Goal: Task Accomplishment & Management: Manage account settings

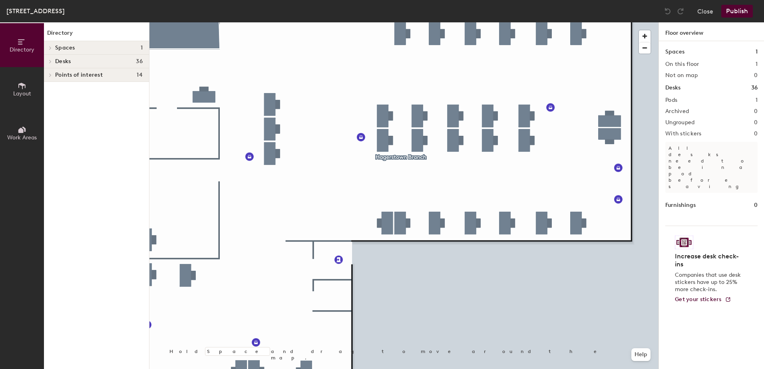
click at [470, 22] on div at bounding box center [404, 22] width 509 height 0
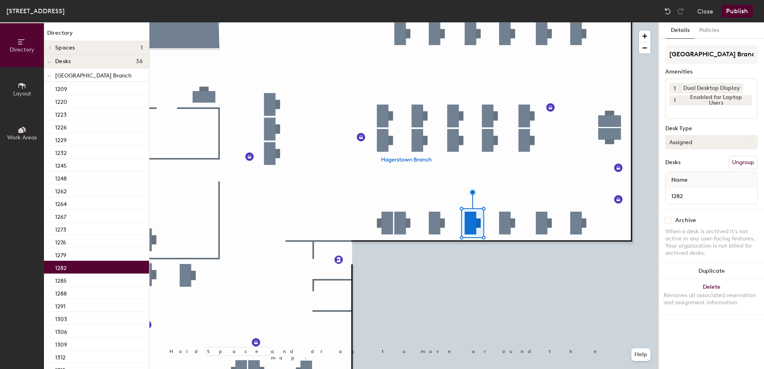
click at [690, 141] on button "Assigned" at bounding box center [712, 142] width 92 height 14
click at [691, 190] on div "Hoteled" at bounding box center [706, 191] width 80 height 12
click at [736, 9] on button "Publish" at bounding box center [738, 11] width 32 height 13
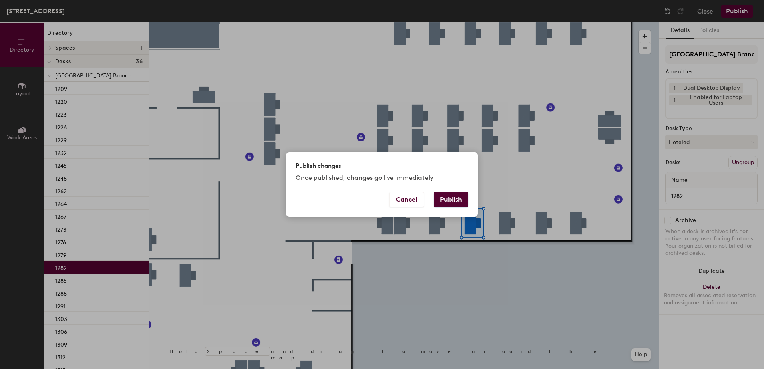
click at [451, 196] on button "Publish" at bounding box center [451, 199] width 35 height 15
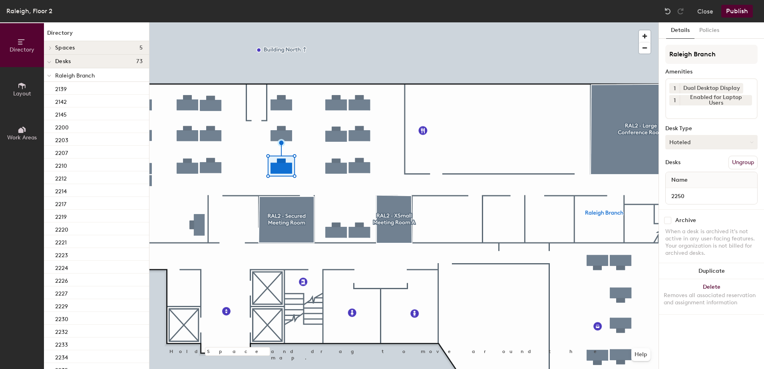
click at [710, 143] on button "Hoteled" at bounding box center [712, 142] width 92 height 14
click at [693, 168] on div "Assigned" at bounding box center [706, 167] width 80 height 12
click at [737, 161] on button "Ungroup" at bounding box center [743, 163] width 29 height 14
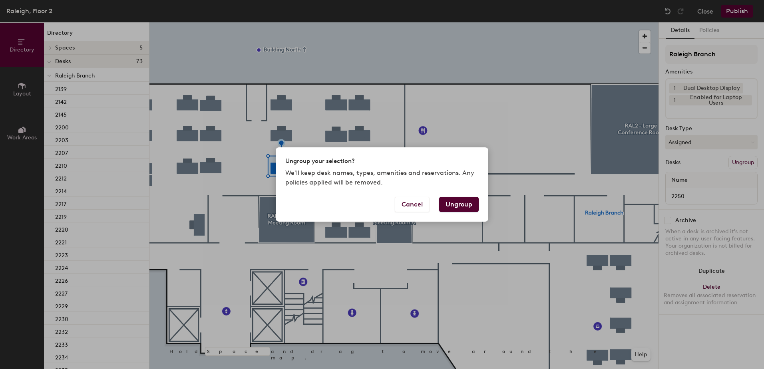
click at [463, 205] on button "Ungroup" at bounding box center [459, 204] width 40 height 15
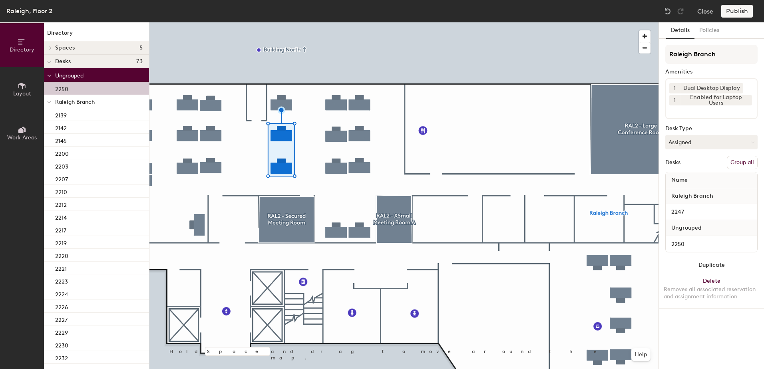
click at [745, 158] on button "Group all" at bounding box center [742, 163] width 31 height 14
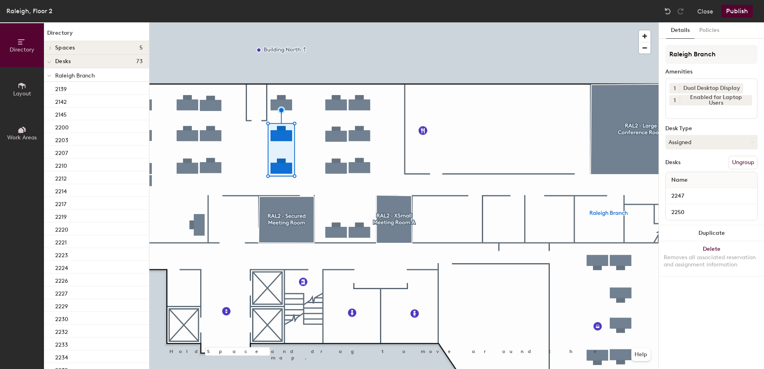
click at [729, 12] on button "Publish" at bounding box center [738, 11] width 32 height 13
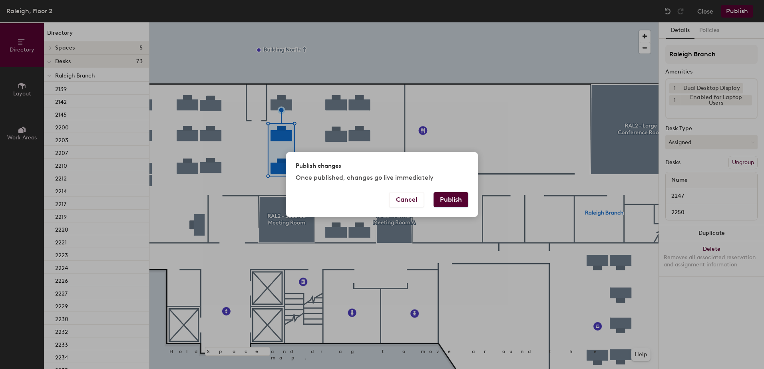
click at [441, 196] on button "Publish" at bounding box center [451, 199] width 35 height 15
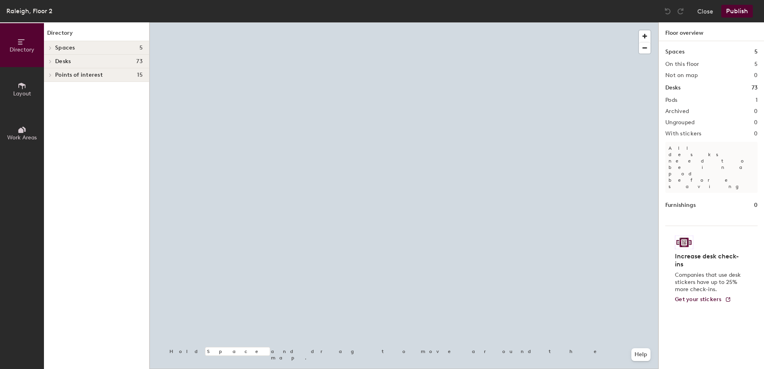
click at [528, 22] on div at bounding box center [404, 22] width 509 height 0
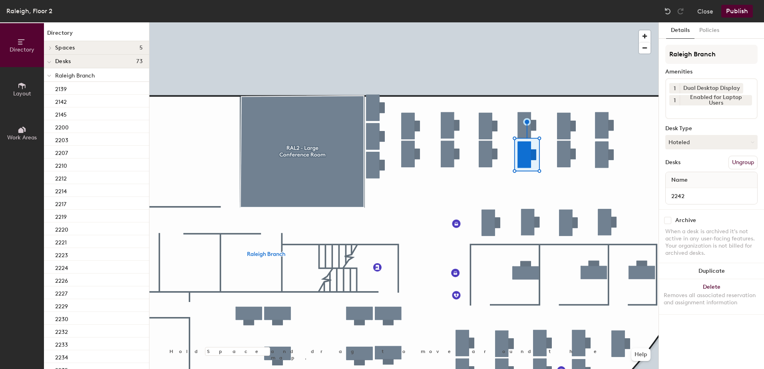
drag, startPoint x: 701, startPoint y: 145, endPoint x: 701, endPoint y: 157, distance: 12.4
click at [701, 145] on button "Hoteled" at bounding box center [712, 142] width 92 height 14
click at [697, 165] on div "Assigned" at bounding box center [706, 167] width 80 height 12
click at [739, 163] on button "Ungroup" at bounding box center [743, 163] width 29 height 14
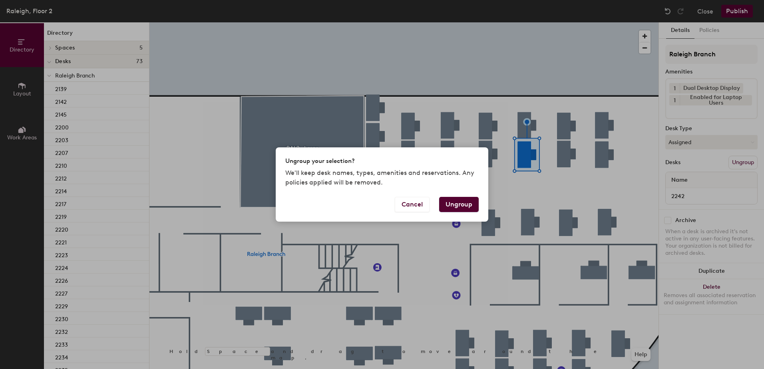
click at [466, 201] on button "Ungroup" at bounding box center [459, 204] width 40 height 15
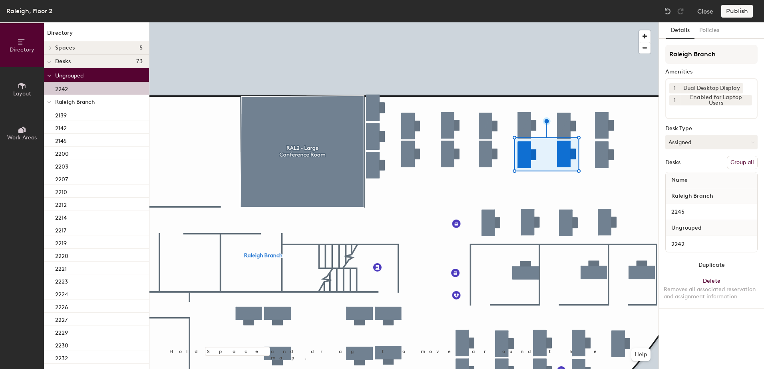
drag, startPoint x: 734, startPoint y: 160, endPoint x: 729, endPoint y: 67, distance: 92.9
click at [734, 158] on button "Group all" at bounding box center [742, 163] width 31 height 14
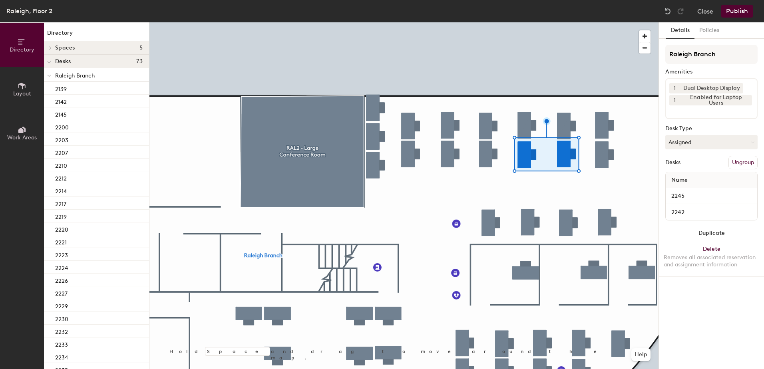
drag, startPoint x: 733, startPoint y: 11, endPoint x: 731, endPoint y: 15, distance: 4.7
click at [733, 11] on button "Publish" at bounding box center [738, 11] width 32 height 13
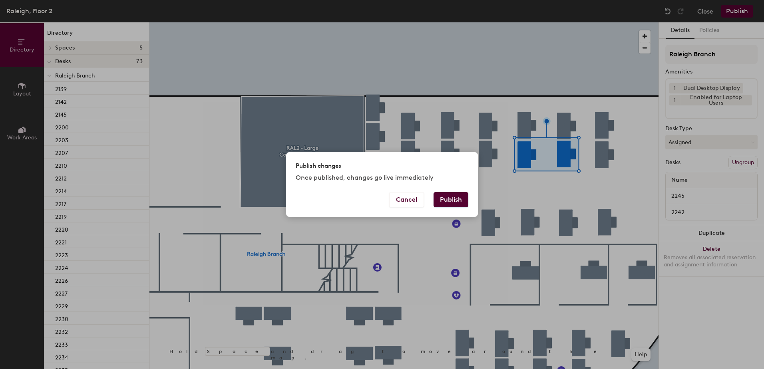
click at [459, 197] on button "Publish" at bounding box center [451, 199] width 35 height 15
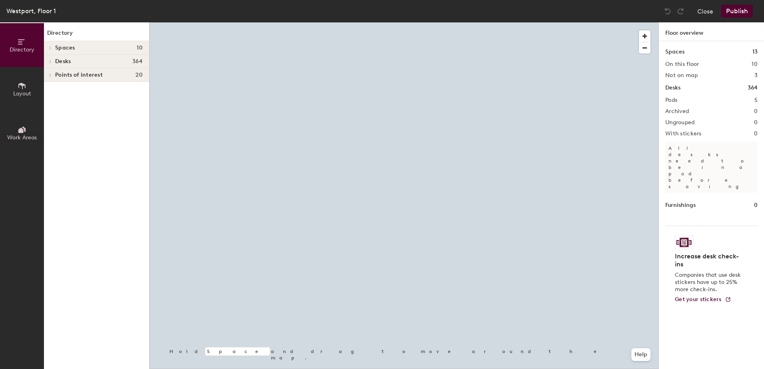
click at [467, 22] on div at bounding box center [404, 22] width 509 height 0
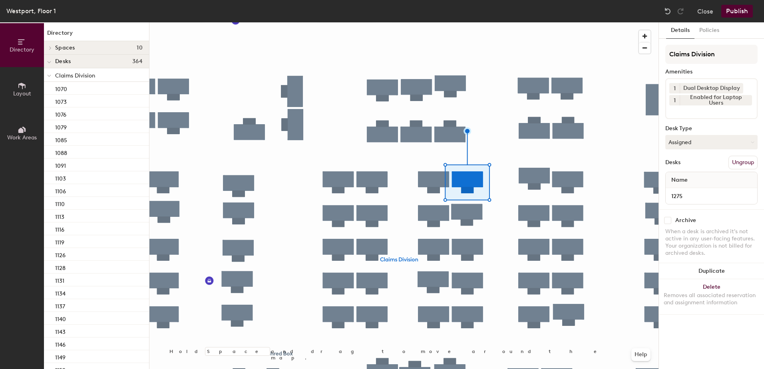
drag, startPoint x: 716, startPoint y: 141, endPoint x: 711, endPoint y: 155, distance: 14.8
click at [715, 144] on button "Assigned" at bounding box center [712, 142] width 92 height 14
click at [688, 192] on div "Hoteled" at bounding box center [706, 191] width 80 height 12
click at [742, 161] on button "Ungroup" at bounding box center [743, 163] width 29 height 14
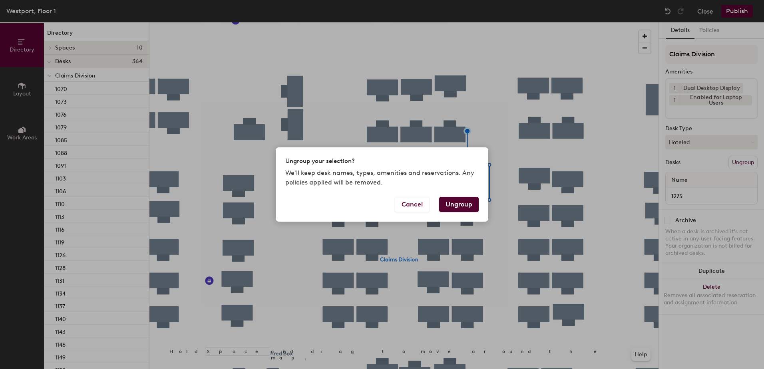
click at [466, 204] on button "Ungroup" at bounding box center [459, 204] width 40 height 15
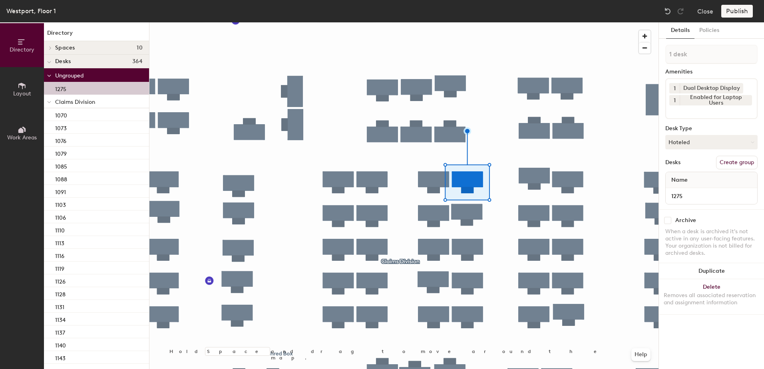
click at [48, 104] on span at bounding box center [49, 102] width 4 height 7
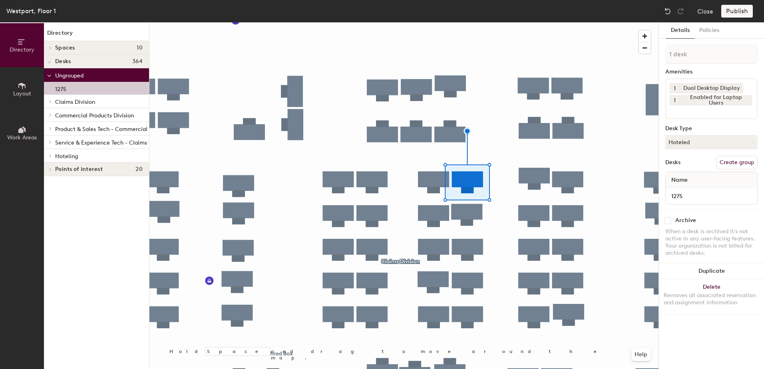
click at [52, 156] on icon at bounding box center [50, 156] width 3 height 4
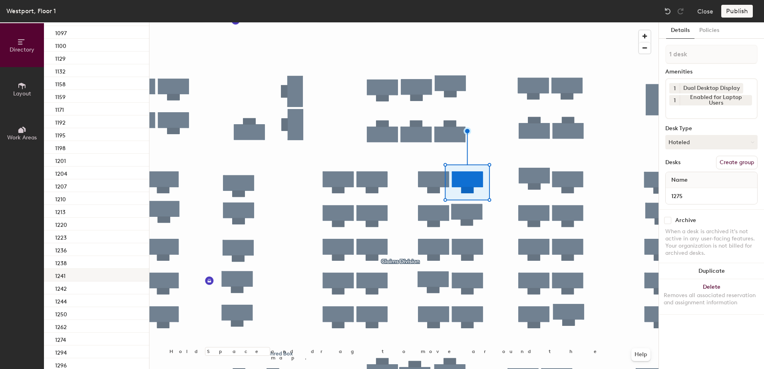
scroll to position [240, 0]
click at [94, 287] on div "1274" at bounding box center [96, 287] width 105 height 13
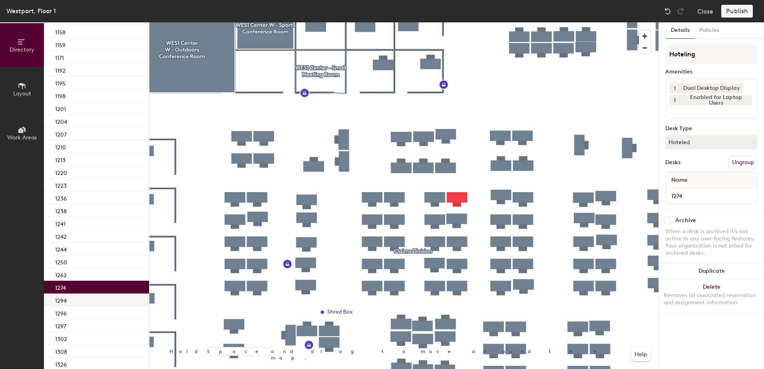
click at [90, 302] on div "1294" at bounding box center [96, 300] width 105 height 13
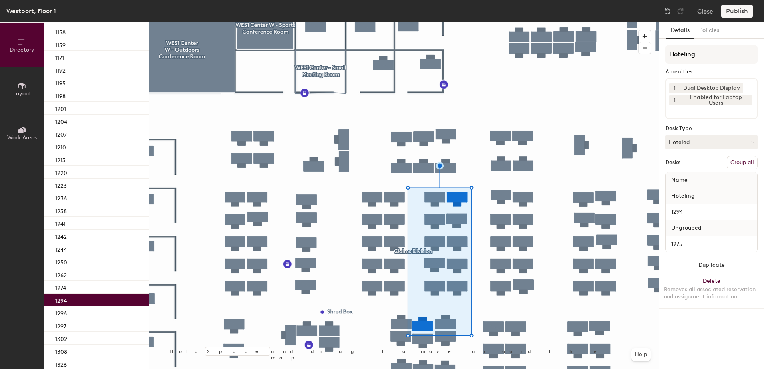
click at [748, 162] on button "Group all" at bounding box center [742, 163] width 31 height 14
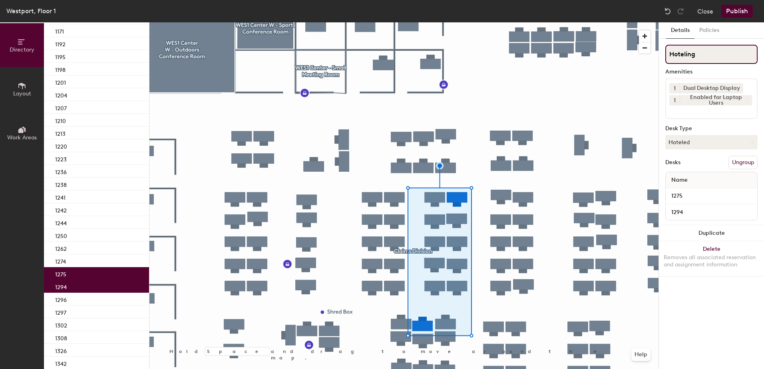
scroll to position [214, 0]
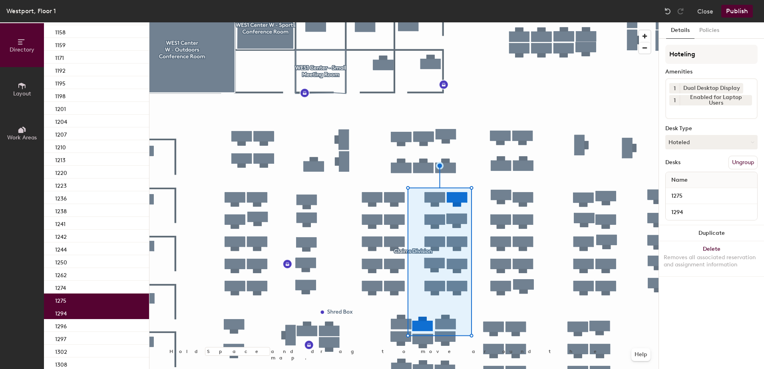
click at [731, 12] on button "Publish" at bounding box center [738, 11] width 32 height 13
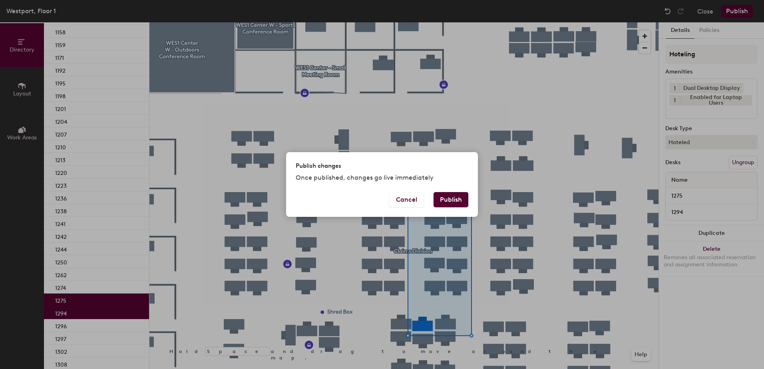
click at [455, 198] on button "Publish" at bounding box center [451, 199] width 35 height 15
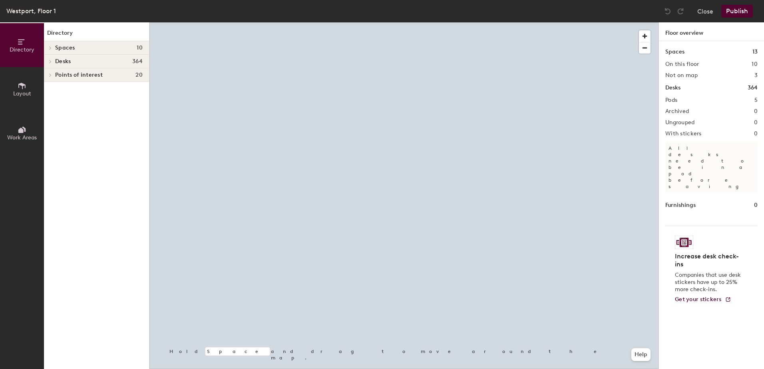
click at [410, 22] on div at bounding box center [404, 22] width 509 height 0
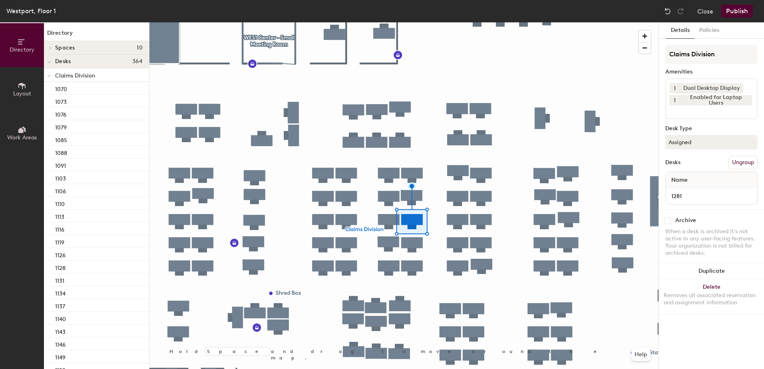
click at [705, 145] on button "Assigned" at bounding box center [712, 142] width 92 height 14
click at [696, 188] on div "Hoteled" at bounding box center [706, 191] width 80 height 12
click at [739, 158] on button "Ungroup" at bounding box center [743, 163] width 29 height 14
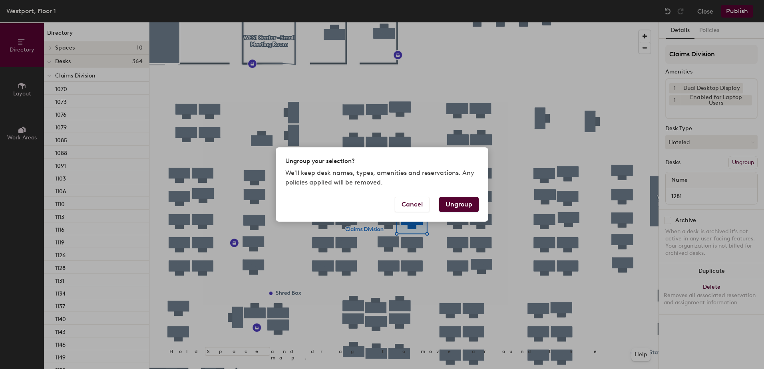
click at [460, 203] on button "Ungroup" at bounding box center [459, 204] width 40 height 15
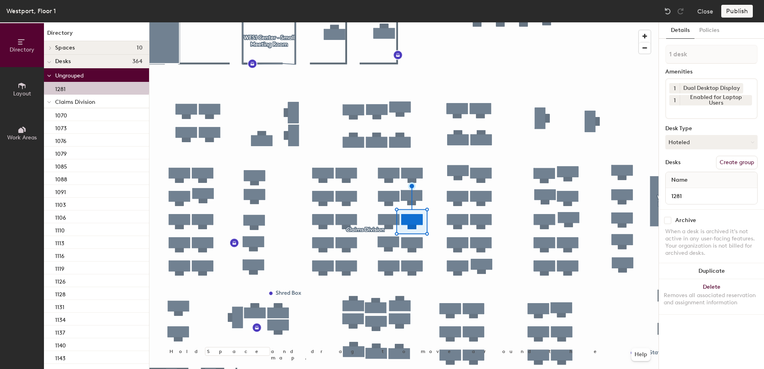
click at [47, 102] on div at bounding box center [49, 101] width 10 height 13
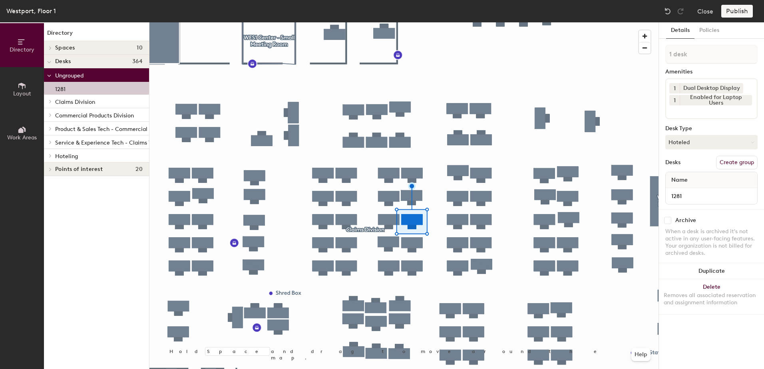
click at [52, 158] on div at bounding box center [49, 155] width 10 height 13
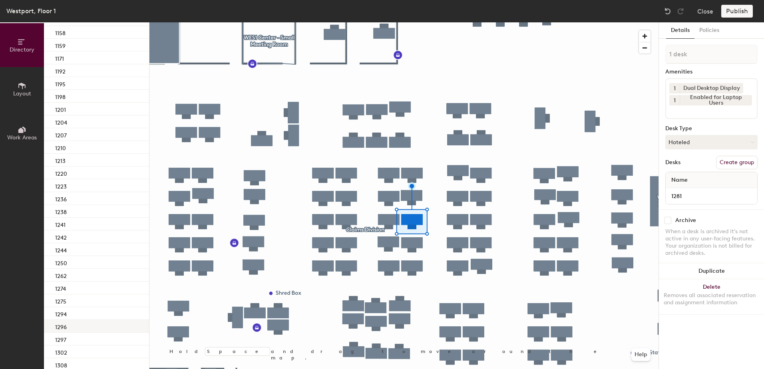
scroll to position [320, 0]
click at [88, 255] on div "1297" at bounding box center [96, 258] width 105 height 13
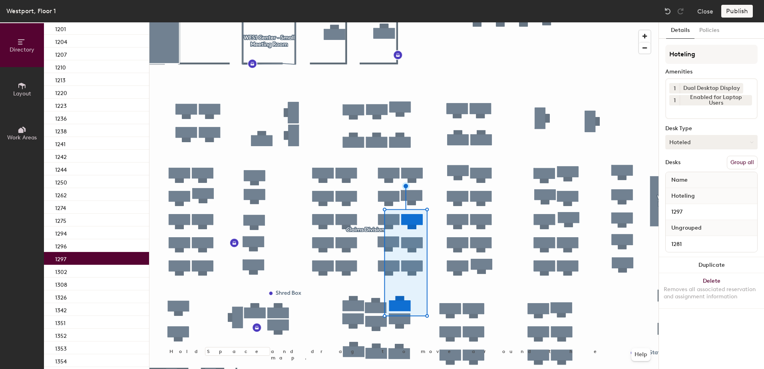
drag, startPoint x: 742, startPoint y: 164, endPoint x: 742, endPoint y: 148, distance: 16.0
click at [742, 163] on button "Group all" at bounding box center [742, 163] width 31 height 14
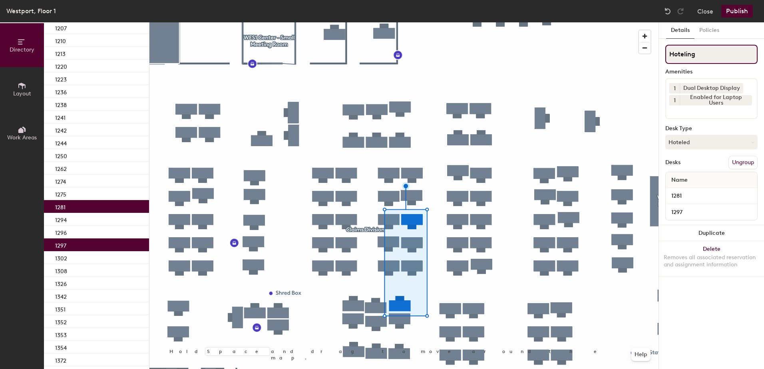
scroll to position [293, 0]
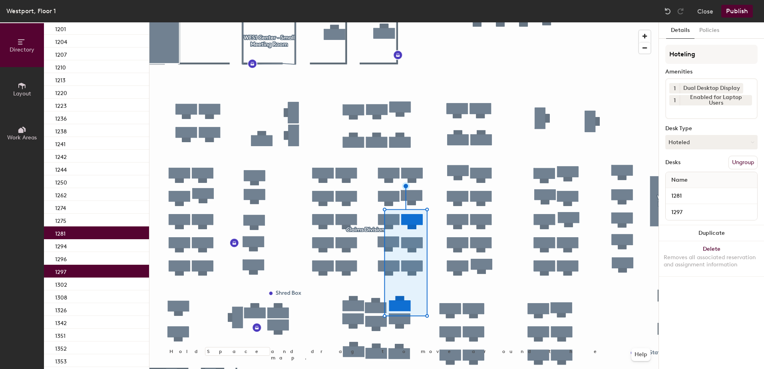
click at [736, 11] on button "Publish" at bounding box center [738, 11] width 32 height 13
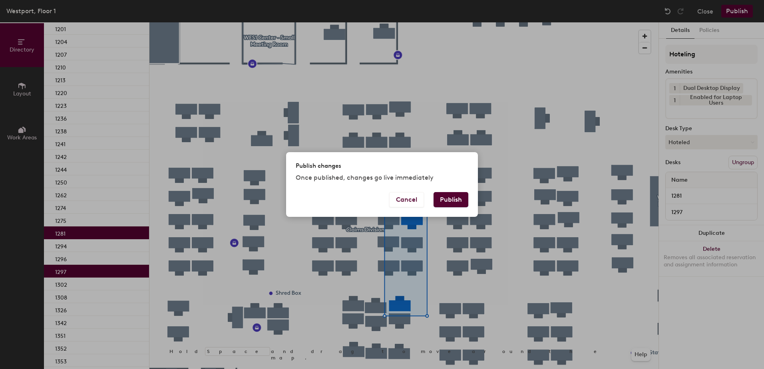
click at [448, 192] on button "Publish" at bounding box center [451, 199] width 35 height 15
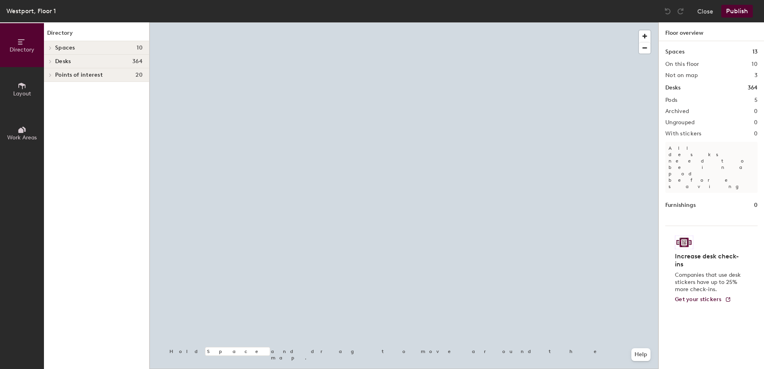
click at [389, 22] on div at bounding box center [404, 22] width 509 height 0
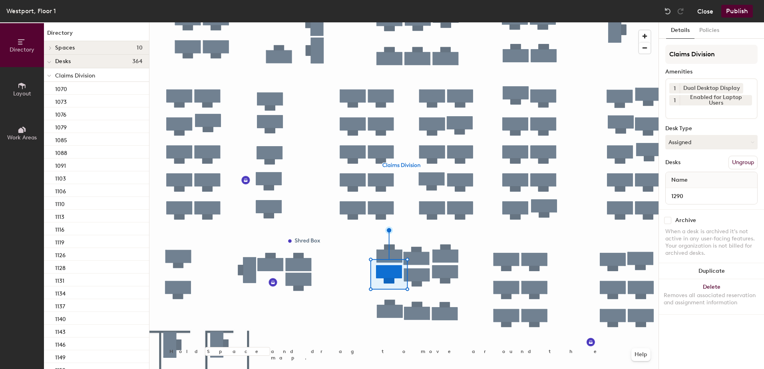
click at [704, 14] on button "Close" at bounding box center [706, 11] width 16 height 13
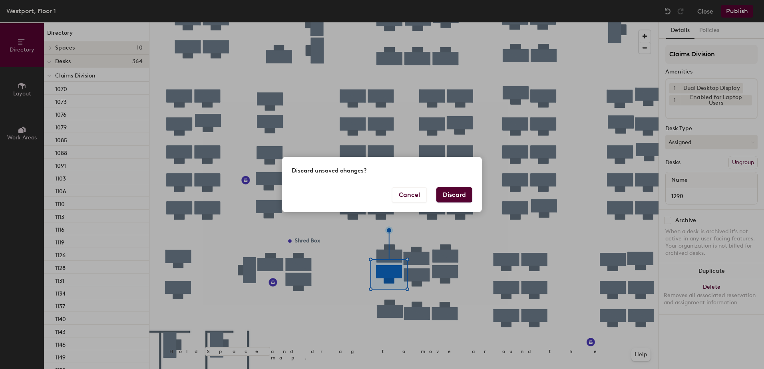
click at [464, 196] on button "Discard" at bounding box center [455, 195] width 36 height 15
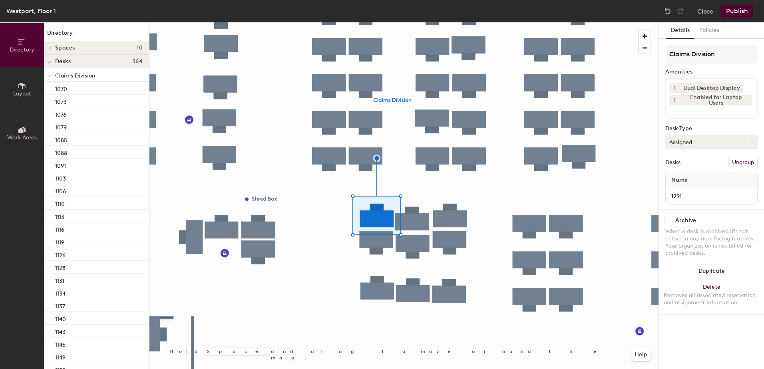
click at [696, 145] on button "Assigned" at bounding box center [712, 142] width 92 height 14
click at [690, 190] on div "Hoteled" at bounding box center [706, 191] width 80 height 12
click at [740, 169] on button "Ungroup" at bounding box center [743, 163] width 29 height 14
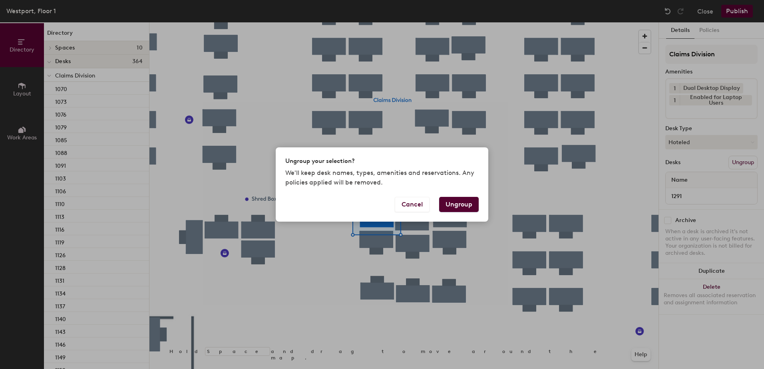
click at [459, 203] on button "Ungroup" at bounding box center [459, 204] width 40 height 15
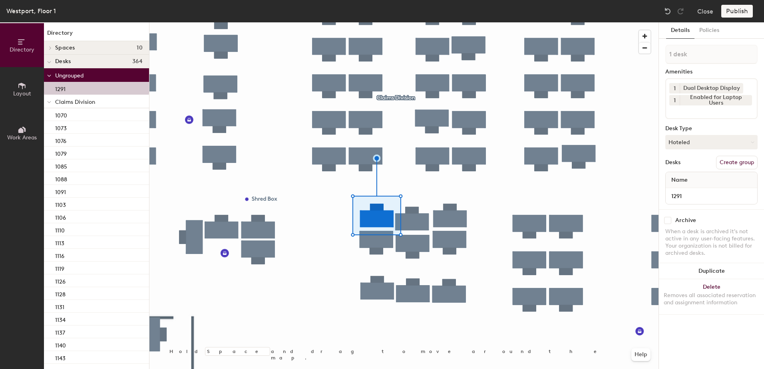
click at [47, 102] on icon at bounding box center [49, 102] width 4 height 3
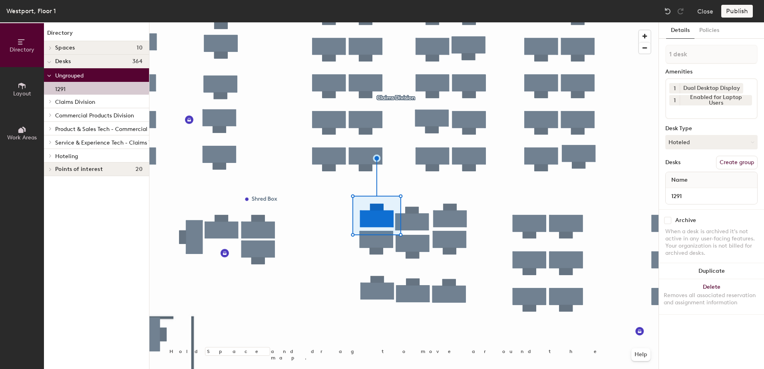
click at [50, 158] on icon at bounding box center [50, 156] width 3 height 4
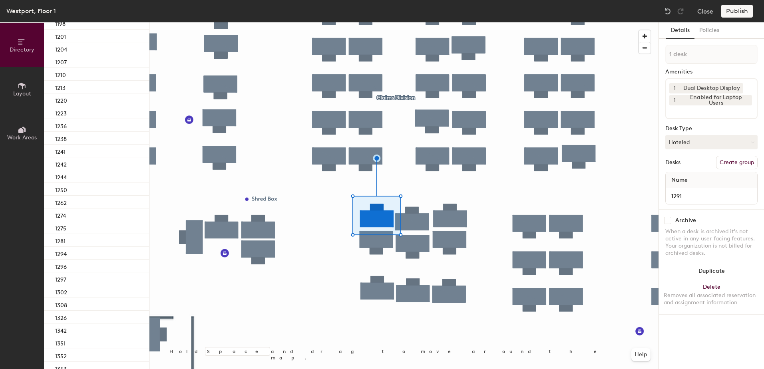
scroll to position [318, 0]
click at [107, 247] on div "1294" at bounding box center [96, 247] width 105 height 13
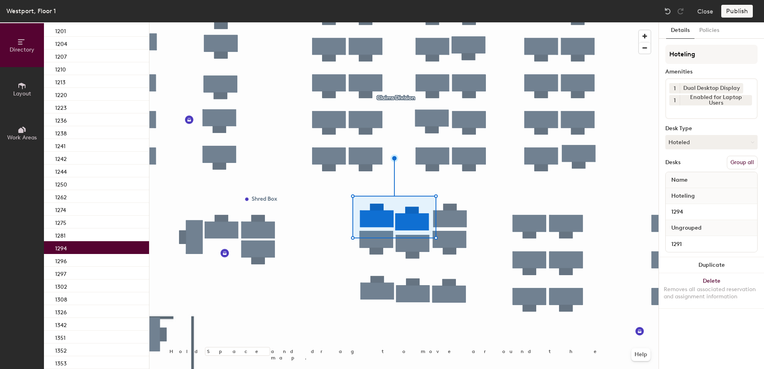
click at [752, 165] on button "Group all" at bounding box center [742, 163] width 31 height 14
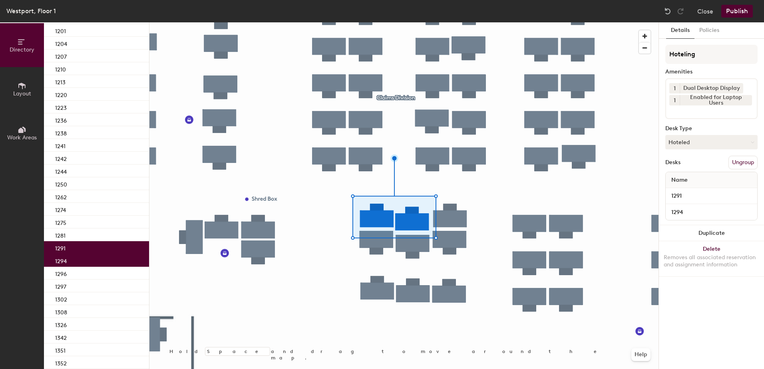
click at [735, 10] on button "Publish" at bounding box center [738, 11] width 32 height 13
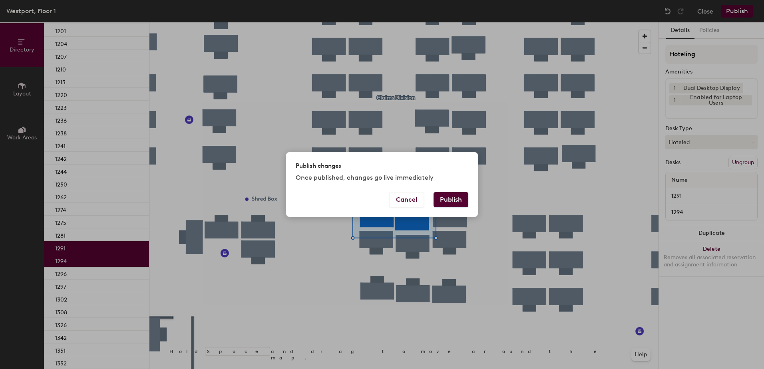
click at [459, 195] on button "Publish" at bounding box center [451, 199] width 35 height 15
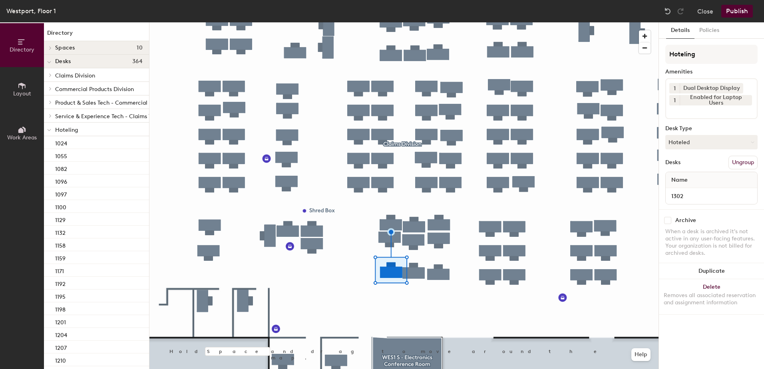
drag, startPoint x: 709, startPoint y: 142, endPoint x: 701, endPoint y: 154, distance: 14.4
click at [708, 142] on button "Hoteled" at bounding box center [712, 142] width 92 height 14
click at [690, 172] on div "Assigned" at bounding box center [706, 167] width 80 height 12
click at [740, 160] on button "Ungroup" at bounding box center [743, 163] width 29 height 14
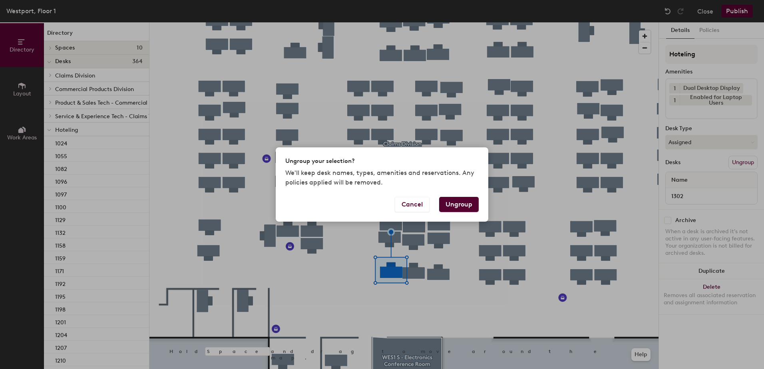
click at [460, 204] on button "Ungroup" at bounding box center [459, 204] width 40 height 15
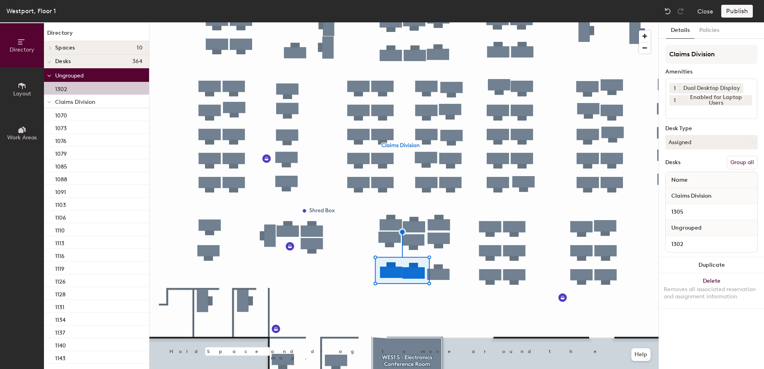
click at [740, 161] on button "Group all" at bounding box center [742, 163] width 31 height 14
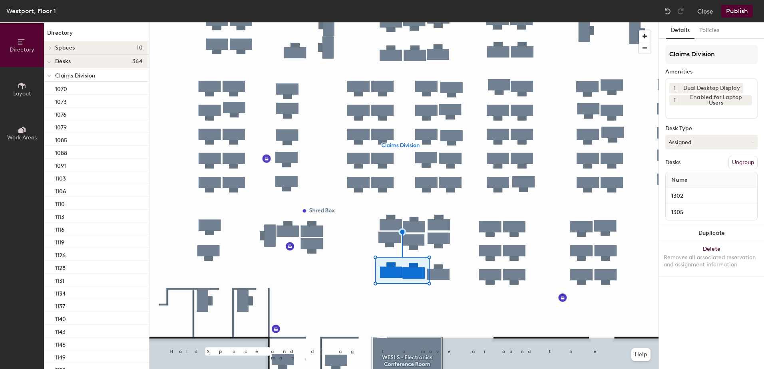
click at [734, 6] on button "Publish" at bounding box center [738, 11] width 32 height 13
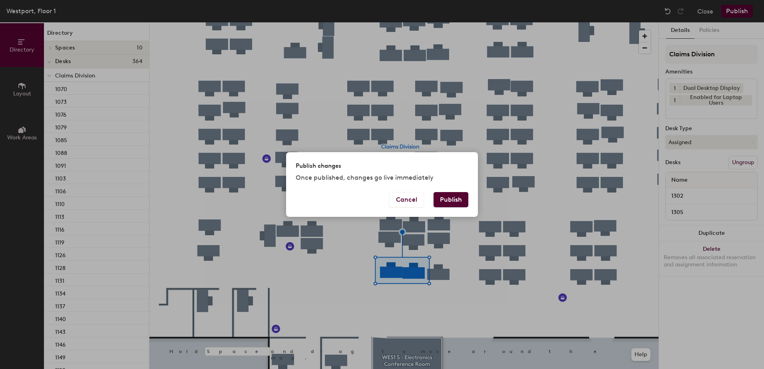
drag, startPoint x: 451, startPoint y: 198, endPoint x: 442, endPoint y: 199, distance: 8.5
click at [448, 196] on button "Publish" at bounding box center [451, 199] width 35 height 15
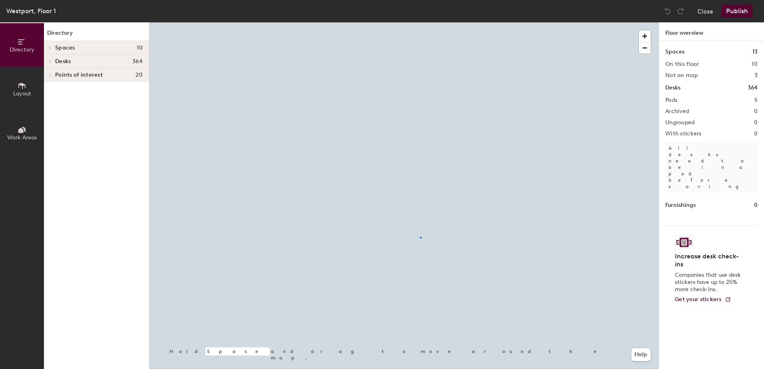
click at [420, 22] on div at bounding box center [404, 22] width 509 height 0
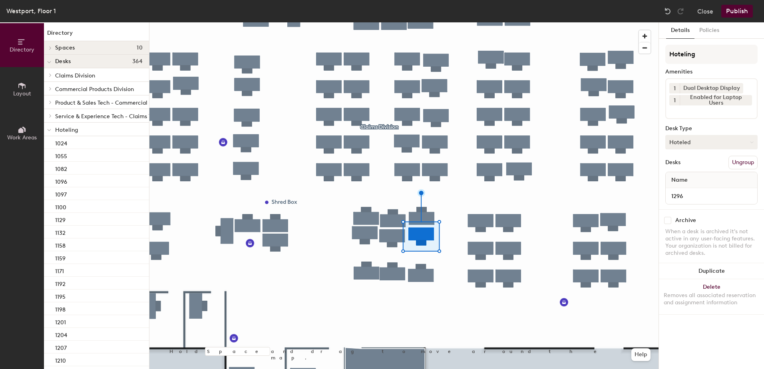
click at [698, 148] on button "Hoteled" at bounding box center [712, 142] width 92 height 14
click at [705, 145] on button "Hoteled" at bounding box center [712, 142] width 92 height 14
click at [701, 143] on button "Hoteled" at bounding box center [712, 142] width 92 height 14
click at [702, 164] on div "Assigned" at bounding box center [706, 167] width 80 height 12
click at [742, 161] on button "Ungroup" at bounding box center [743, 163] width 29 height 14
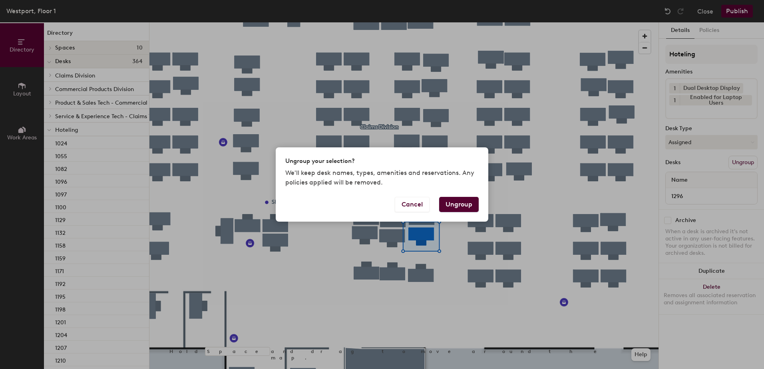
click at [465, 207] on button "Ungroup" at bounding box center [459, 204] width 40 height 15
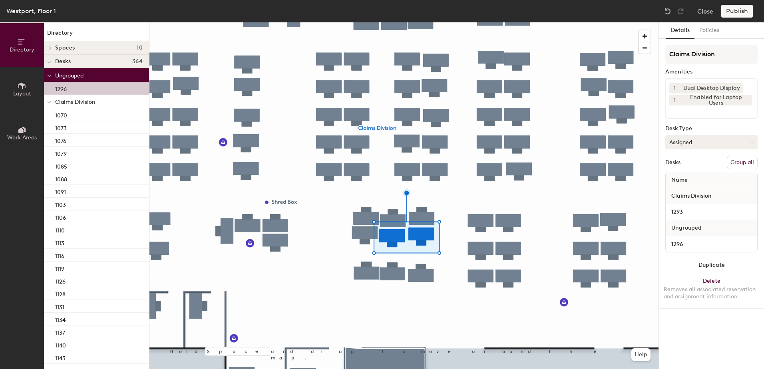
drag, startPoint x: 753, startPoint y: 158, endPoint x: 740, endPoint y: 144, distance: 18.9
click at [752, 157] on button "Group all" at bounding box center [742, 163] width 31 height 14
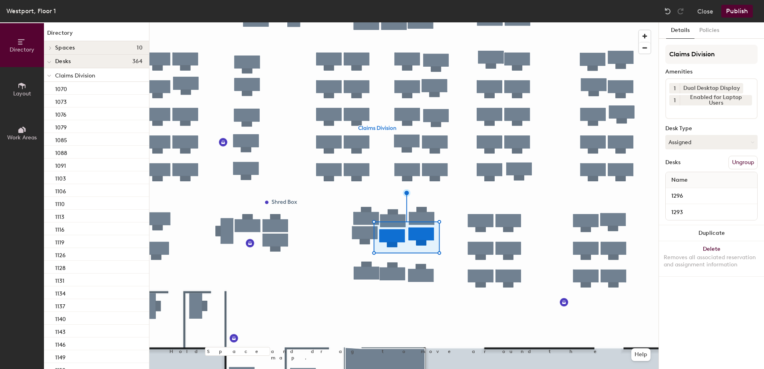
click at [732, 16] on div "Westport, Floor 1 Close Publish" at bounding box center [382, 11] width 764 height 22
click at [731, 12] on button "Publish" at bounding box center [738, 11] width 32 height 13
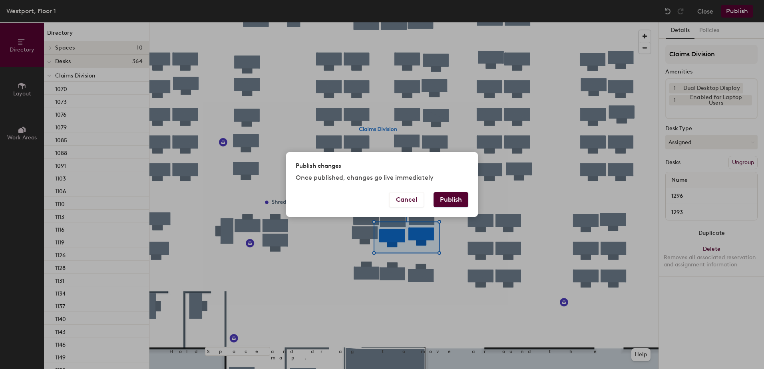
click at [444, 200] on button "Publish" at bounding box center [451, 199] width 35 height 15
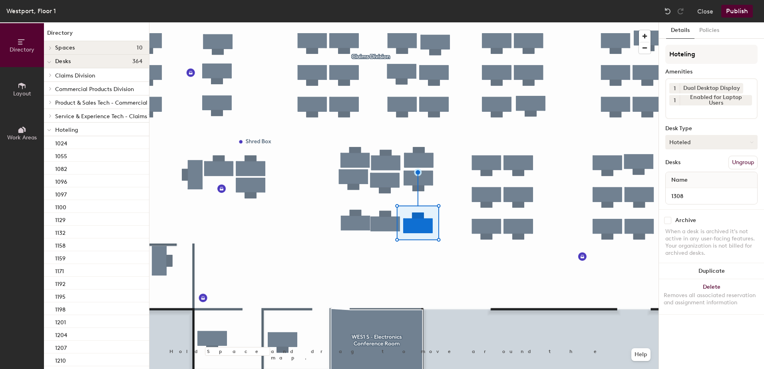
click at [737, 142] on button "Hoteled" at bounding box center [712, 142] width 92 height 14
drag, startPoint x: 727, startPoint y: 156, endPoint x: 714, endPoint y: 168, distance: 17.8
click at [714, 168] on div "Assigned" at bounding box center [706, 167] width 80 height 12
click at [742, 164] on button "Ungroup" at bounding box center [743, 163] width 29 height 14
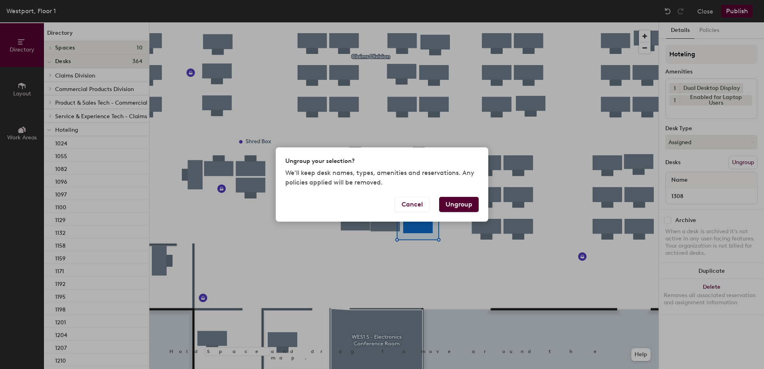
click at [459, 204] on button "Ungroup" at bounding box center [459, 204] width 40 height 15
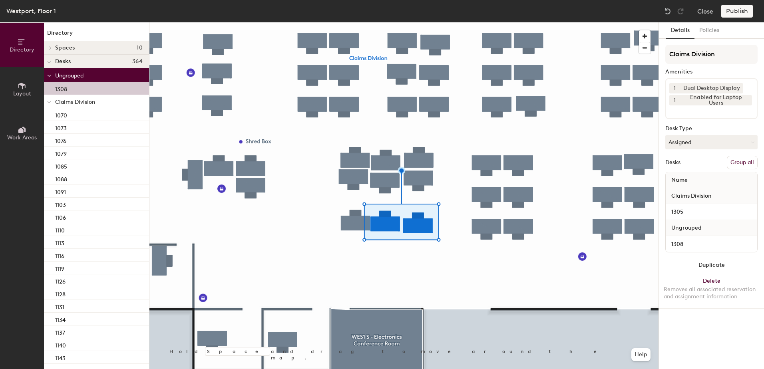
click at [752, 161] on button "Group all" at bounding box center [742, 163] width 31 height 14
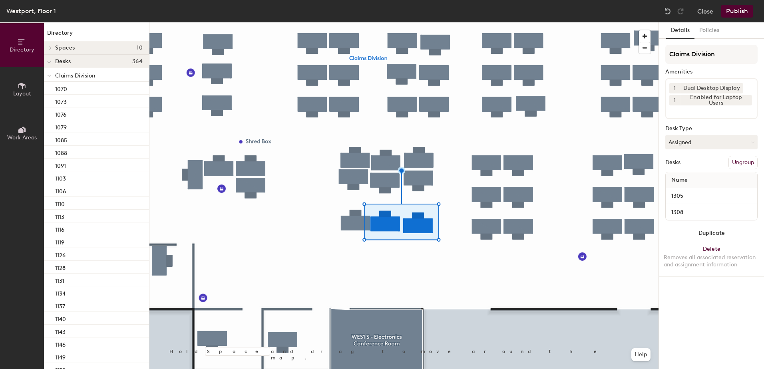
click at [732, 8] on button "Publish" at bounding box center [738, 11] width 32 height 13
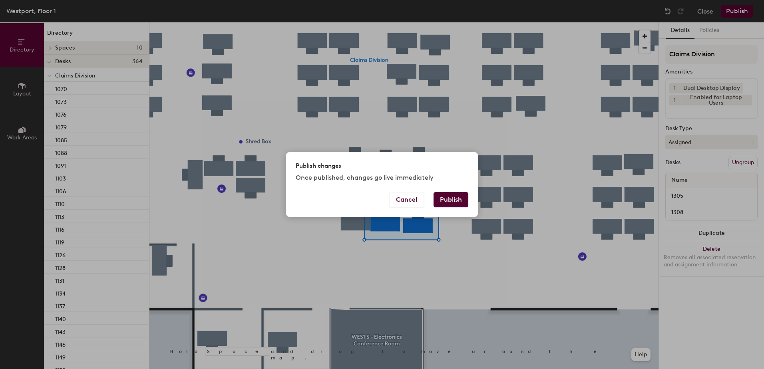
click at [445, 205] on button "Publish" at bounding box center [451, 199] width 35 height 15
